Goal: Transaction & Acquisition: Download file/media

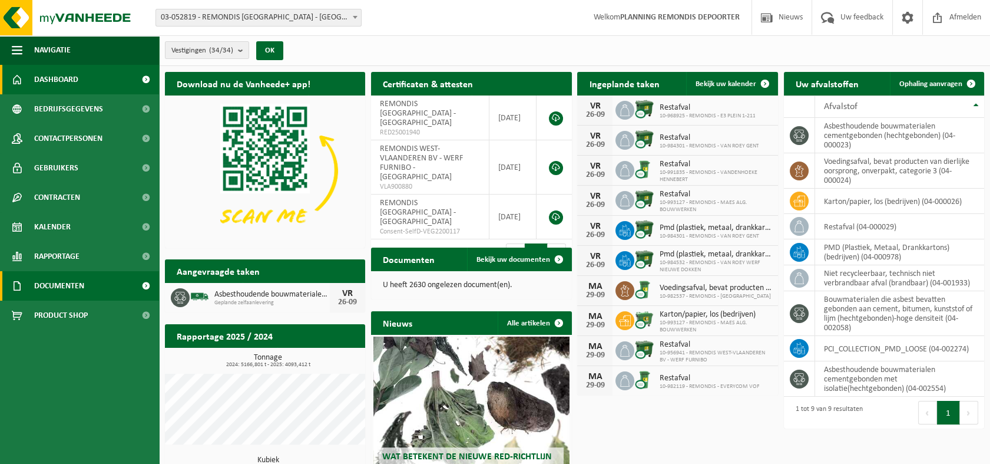
click at [69, 286] on span "Documenten" at bounding box center [59, 285] width 50 height 29
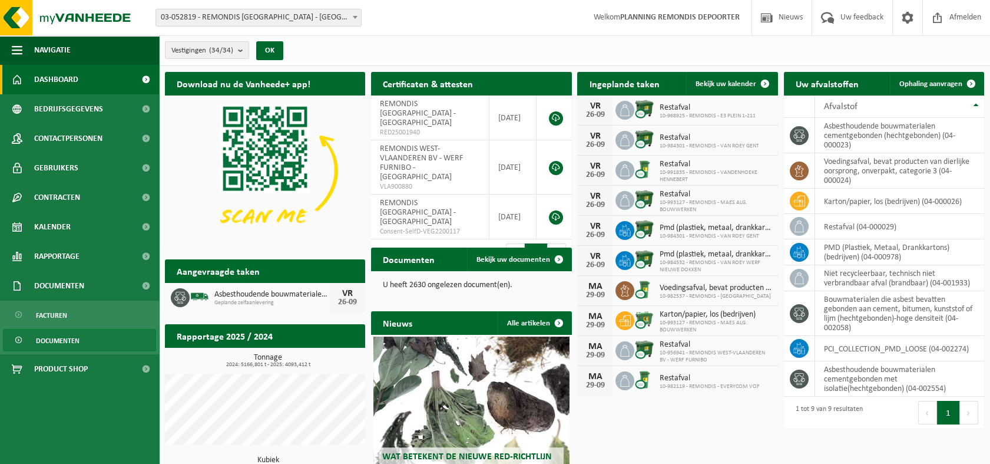
click at [64, 340] on span "Documenten" at bounding box center [58, 340] width 44 height 22
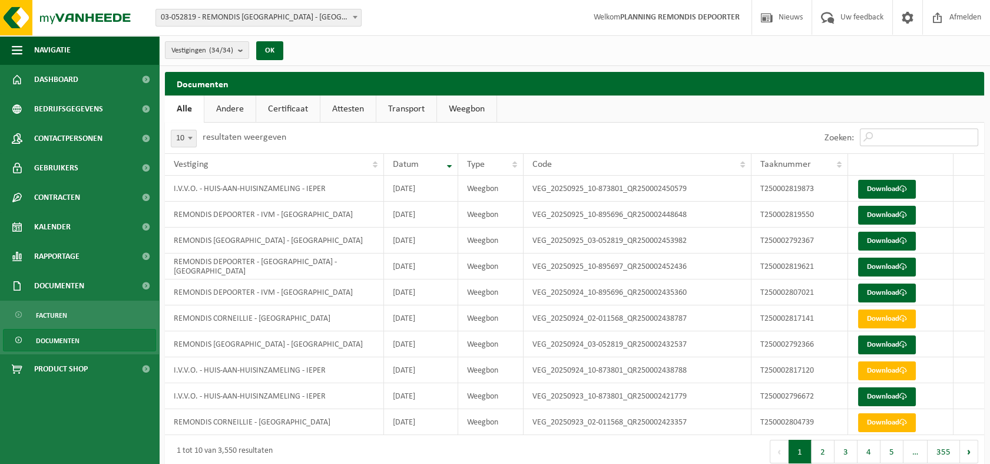
click at [895, 140] on input "Zoeken:" at bounding box center [919, 137] width 118 height 18
paste input "T250002819873"
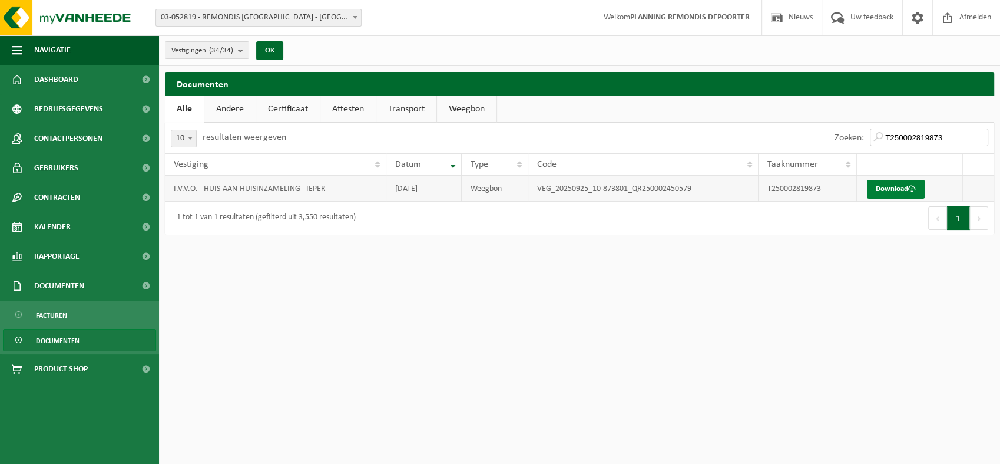
type input "T250002819873"
click at [887, 188] on link "Download" at bounding box center [896, 189] width 58 height 19
click at [891, 190] on link "Download" at bounding box center [896, 189] width 58 height 19
